Goal: Use online tool/utility

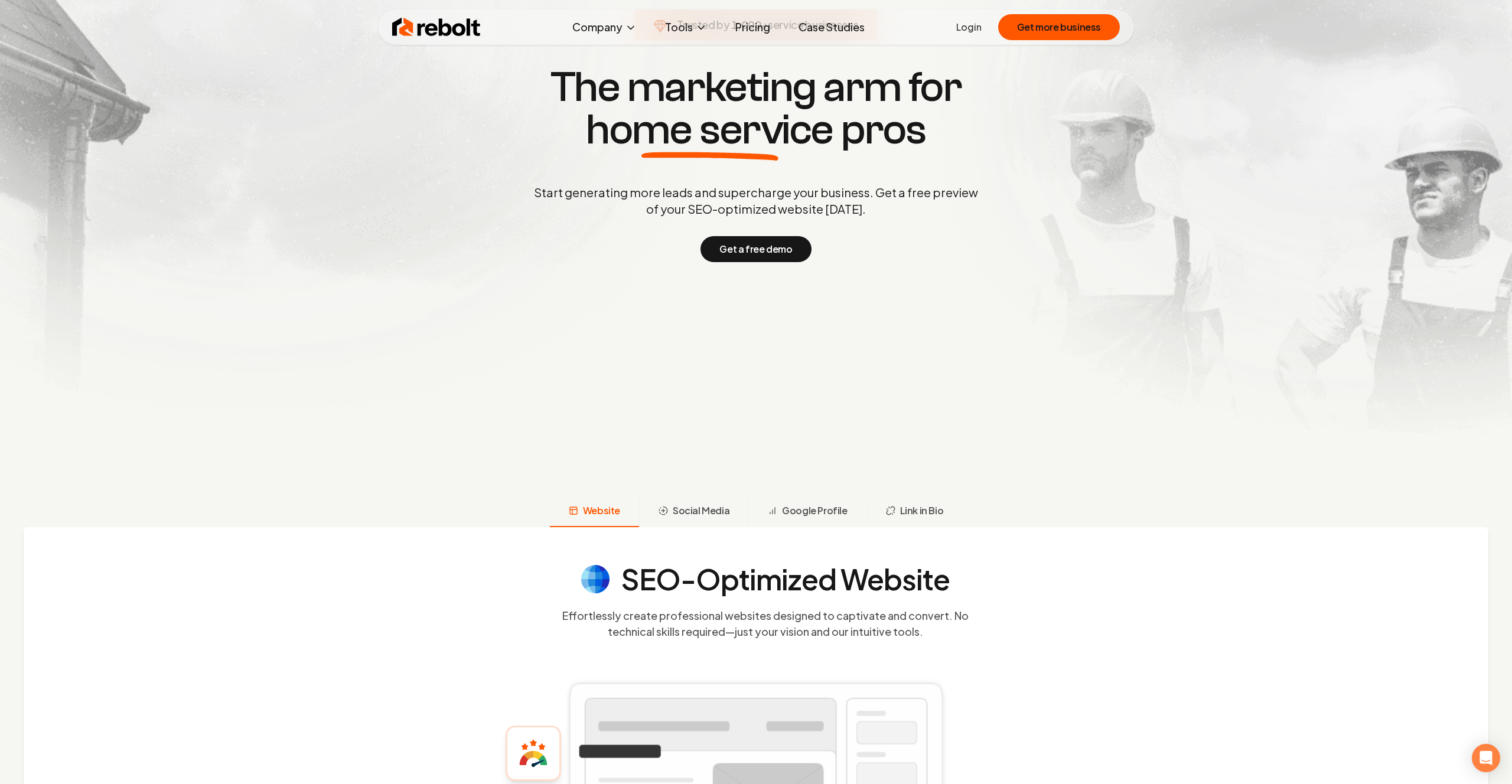
scroll to position [318, 0]
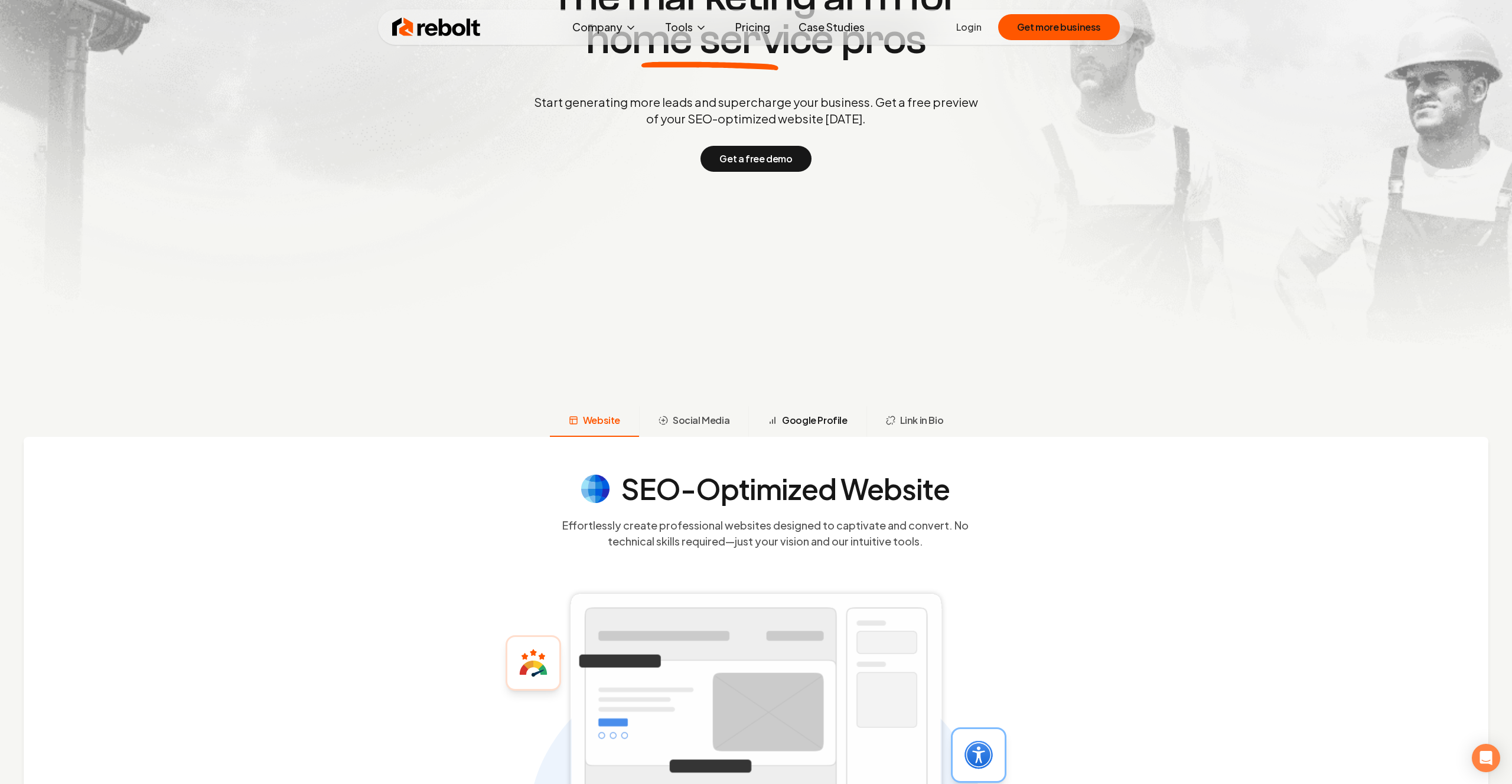
click at [824, 414] on span "Google Profile" at bounding box center [814, 421] width 65 height 14
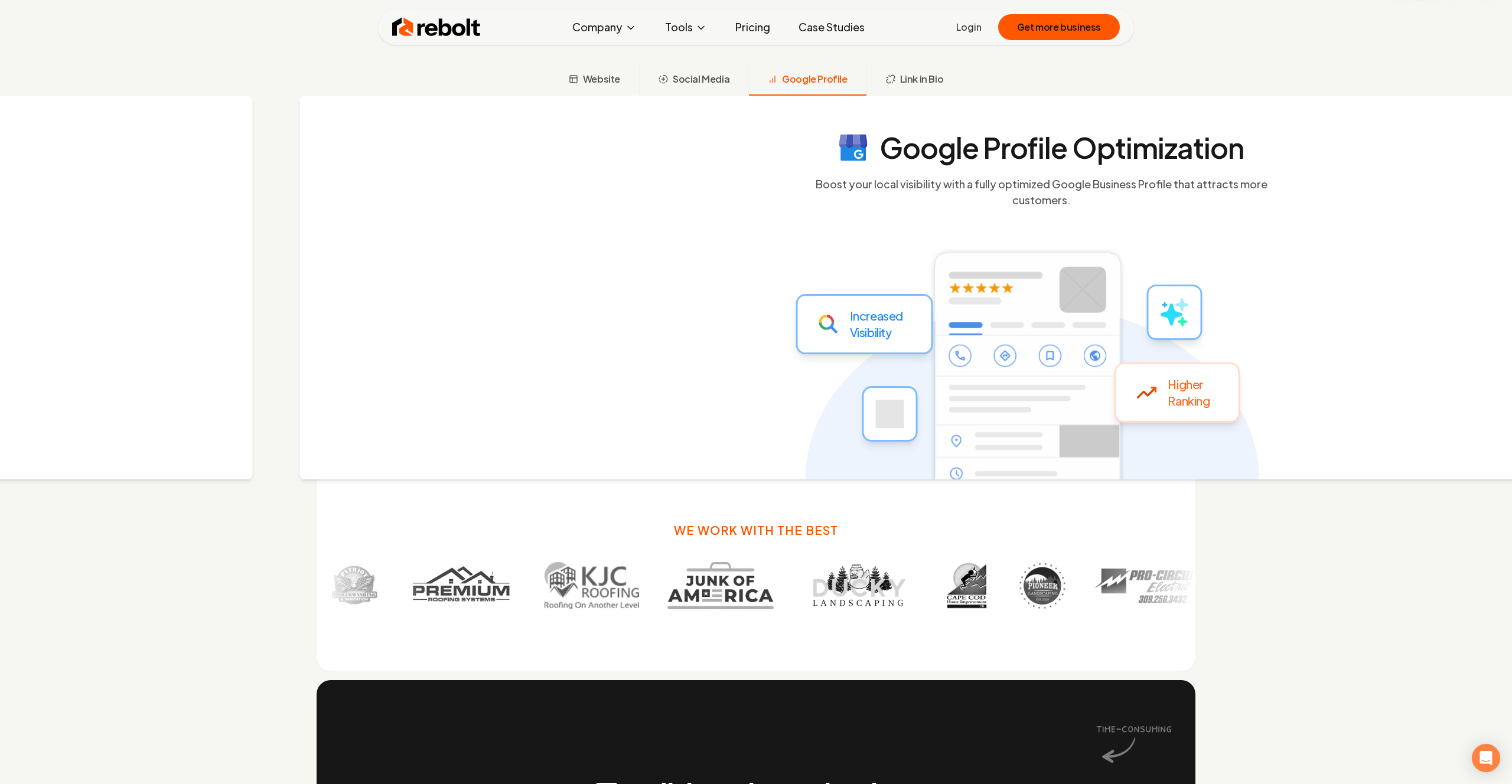
scroll to position [667, 0]
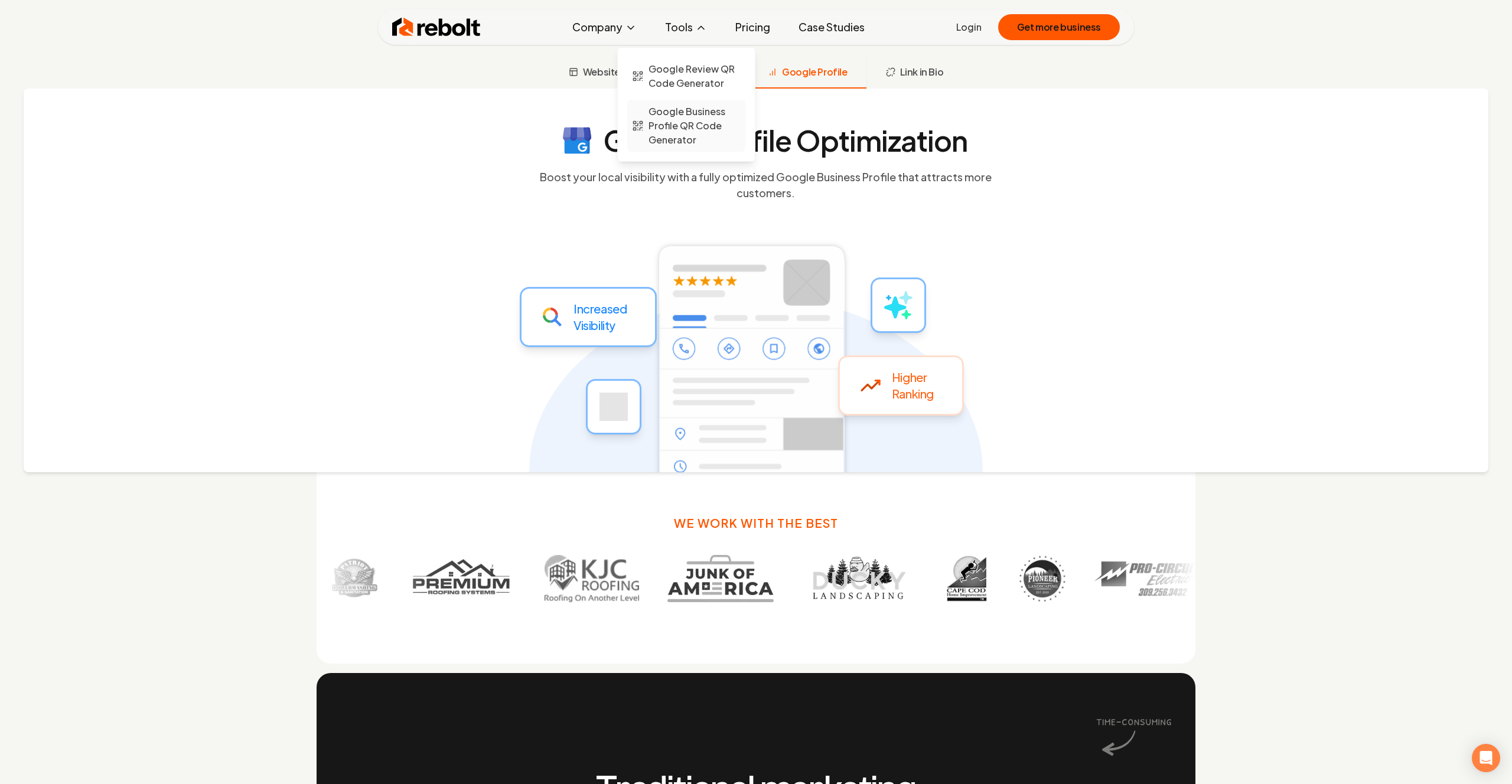
click at [687, 114] on span "Google Business Profile QR Code Generator" at bounding box center [694, 125] width 92 height 42
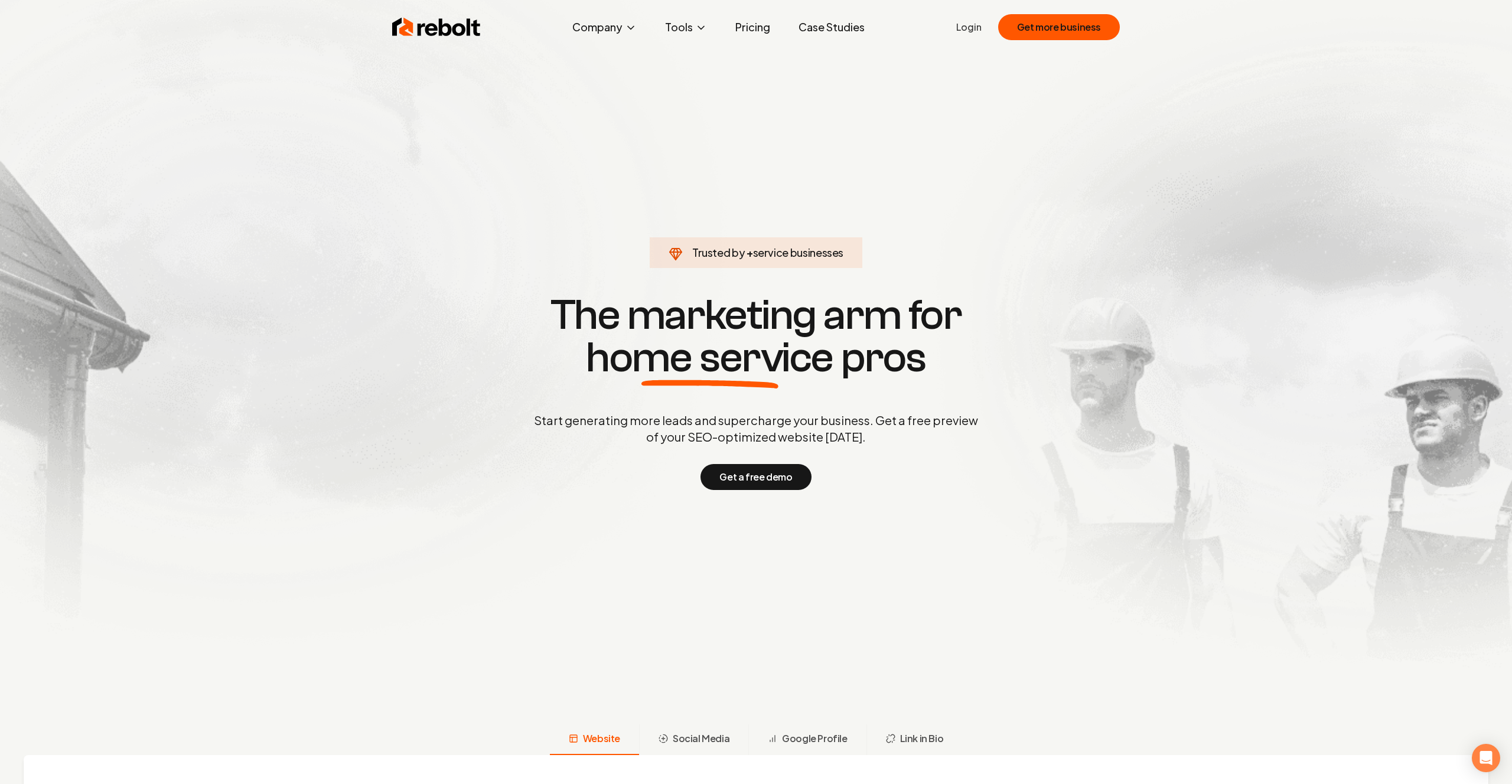
scroll to position [1, 0]
